Goal: Task Accomplishment & Management: Manage account settings

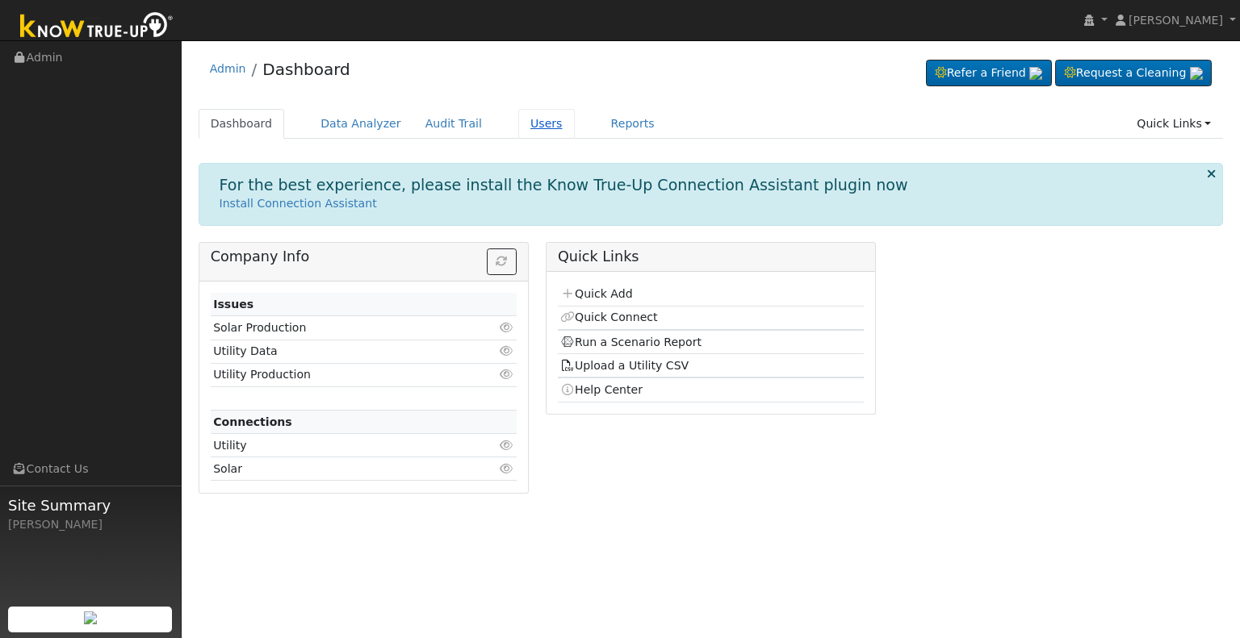
click at [518, 121] on link "Users" at bounding box center [546, 124] width 56 height 30
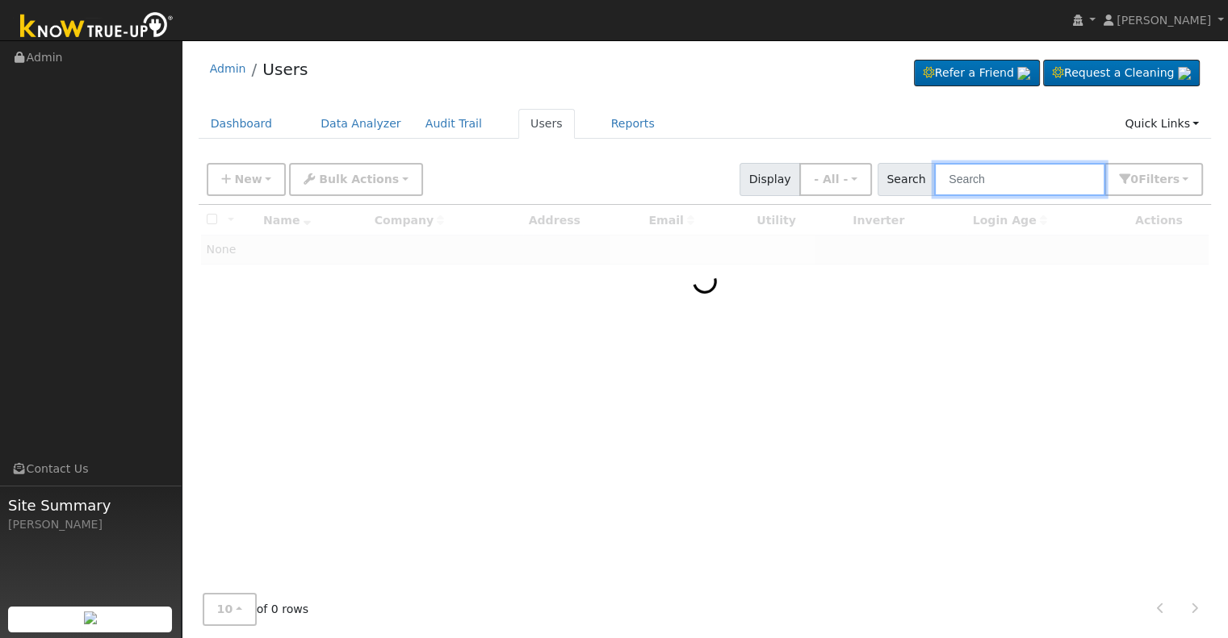
click at [978, 177] on input "text" at bounding box center [1019, 179] width 171 height 33
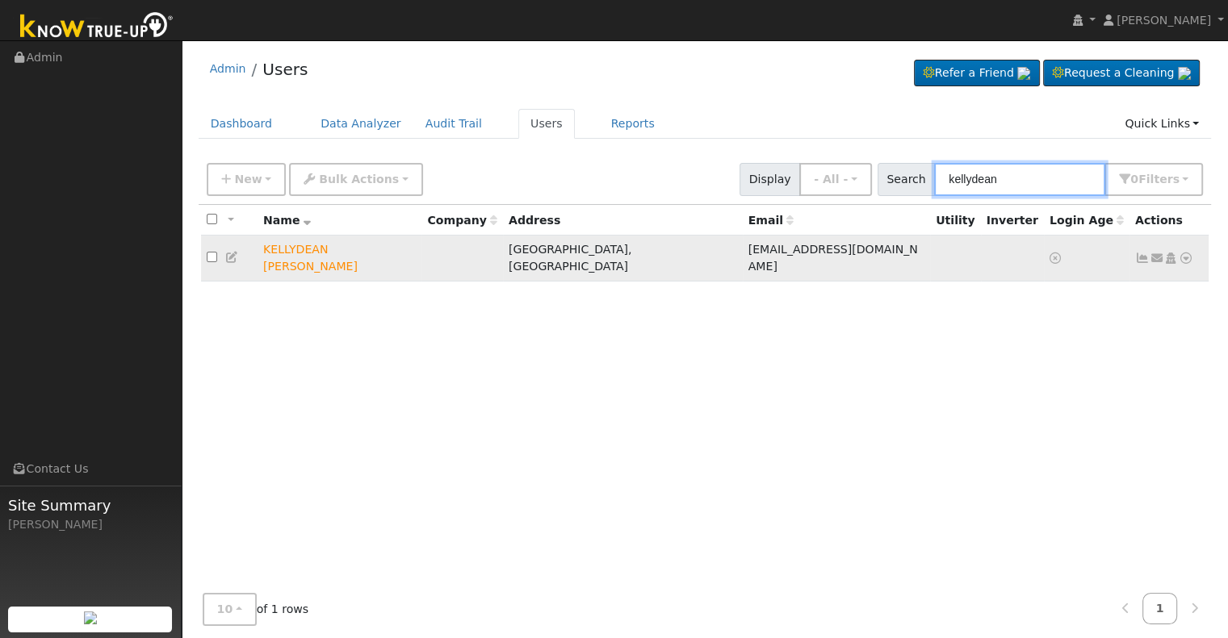
drag, startPoint x: 978, startPoint y: 177, endPoint x: 1167, endPoint y: 251, distance: 202.9
click at [1167, 251] on div "New Add User Quick Add Quick Connect Quick Convert Lead Bulk Actions Send Email…" at bounding box center [705, 400] width 1013 height 491
type input "kellydean"
click at [1172, 253] on icon at bounding box center [1170, 258] width 15 height 11
